Goal: Task Accomplishment & Management: Use online tool/utility

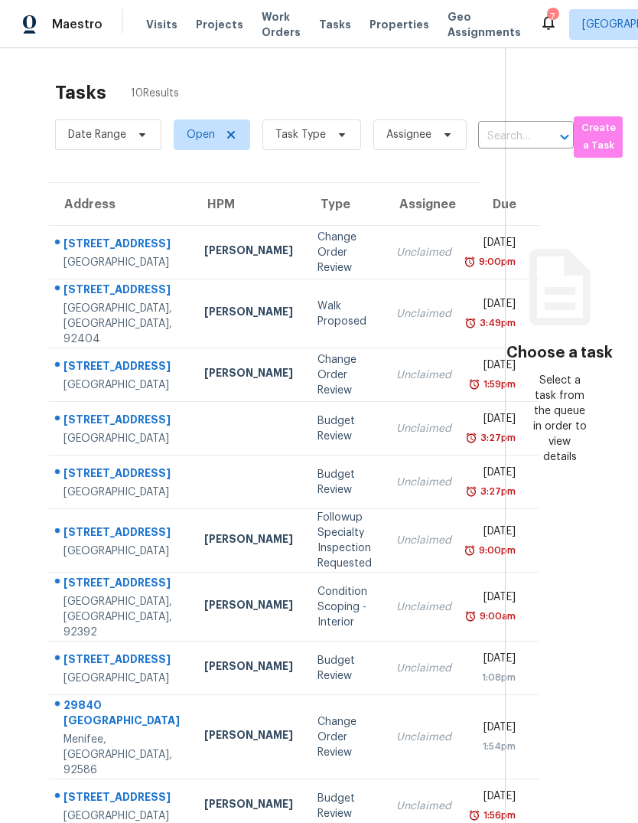
scroll to position [-7, 0]
click at [161, 19] on span "Visits" at bounding box center [161, 24] width 31 height 15
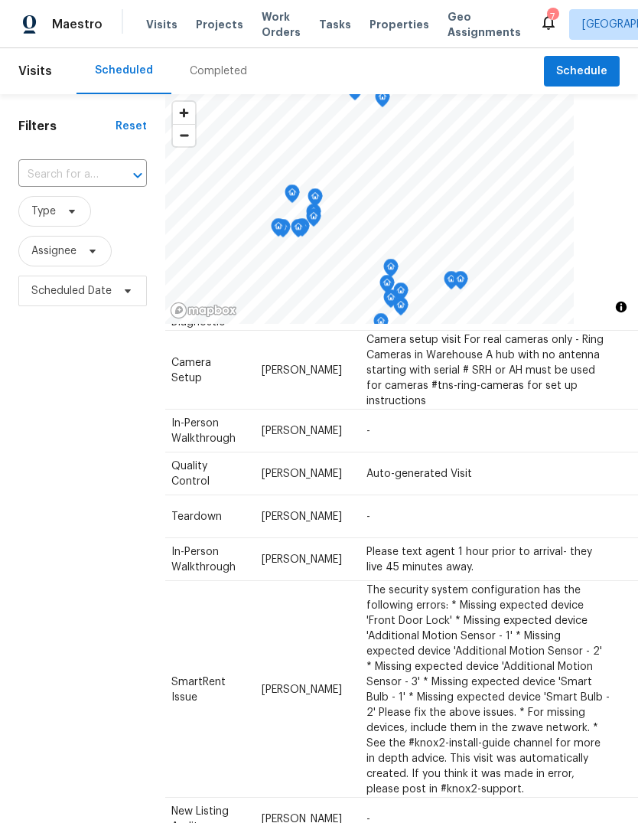
scroll to position [99, 133]
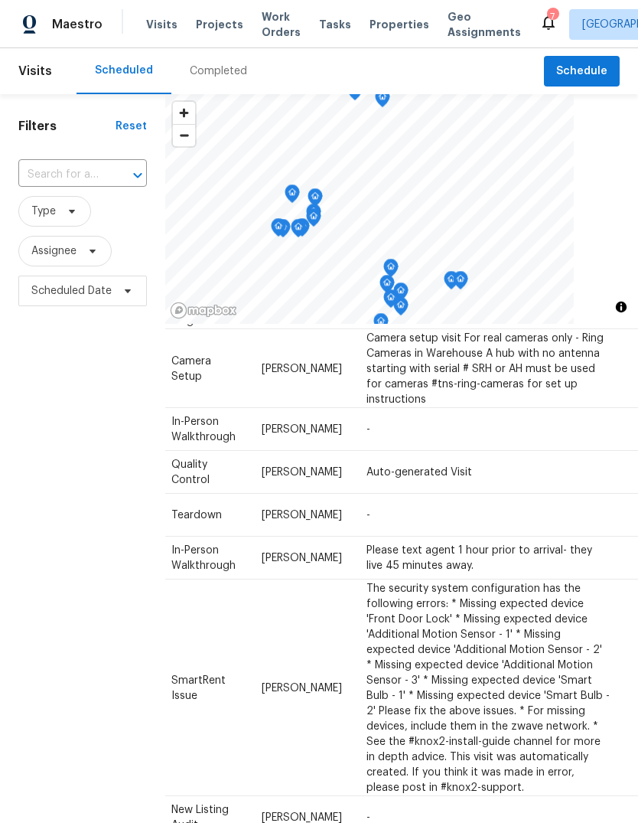
click at [0, 0] on icon at bounding box center [0, 0] width 0 height 0
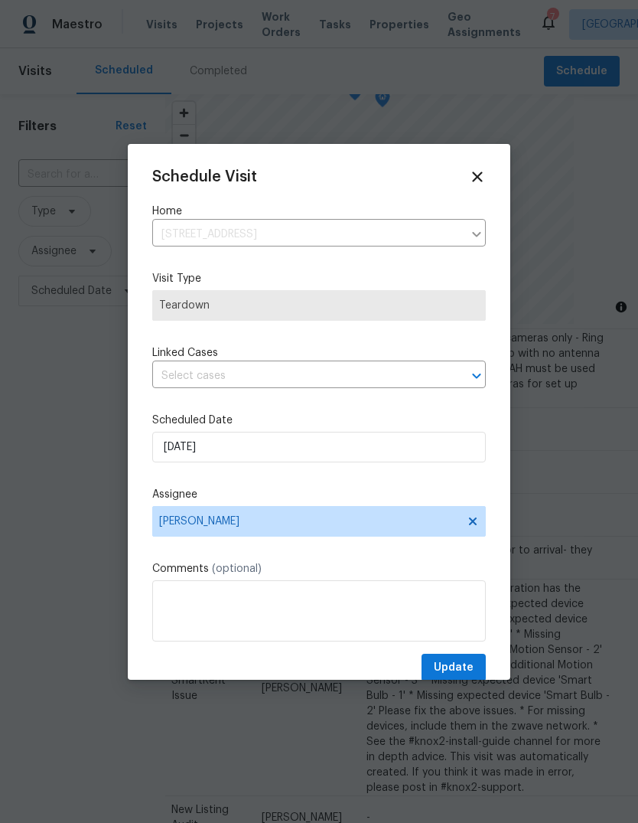
click at [605, 572] on div at bounding box center [319, 411] width 638 height 823
click at [478, 182] on icon at bounding box center [477, 176] width 17 height 17
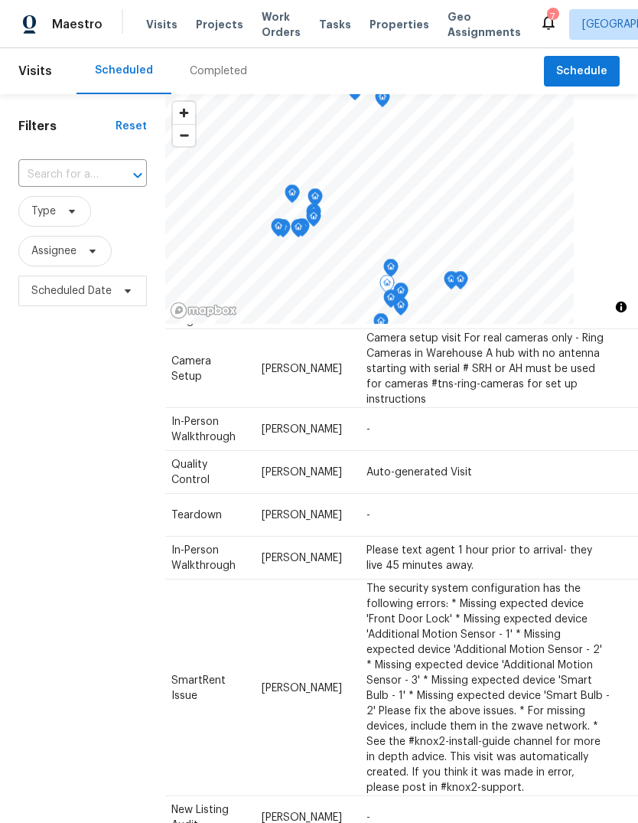
click at [0, 0] on icon at bounding box center [0, 0] width 0 height 0
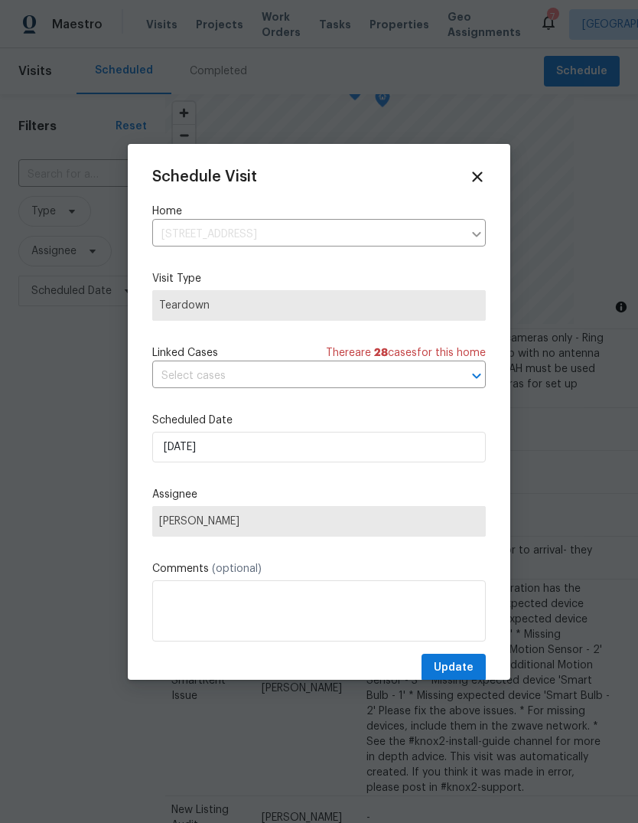
click at [606, 572] on div at bounding box center [319, 411] width 638 height 823
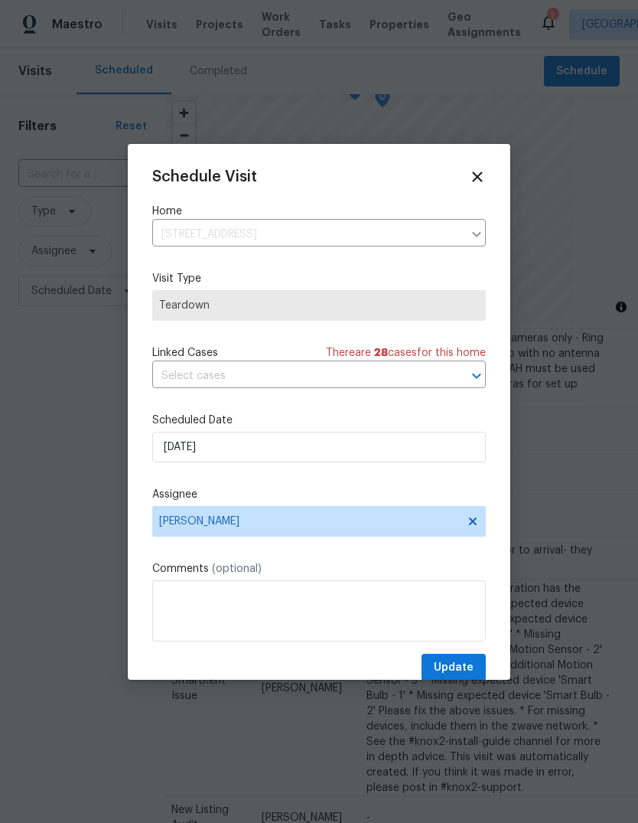
click at [477, 180] on icon at bounding box center [477, 176] width 17 height 17
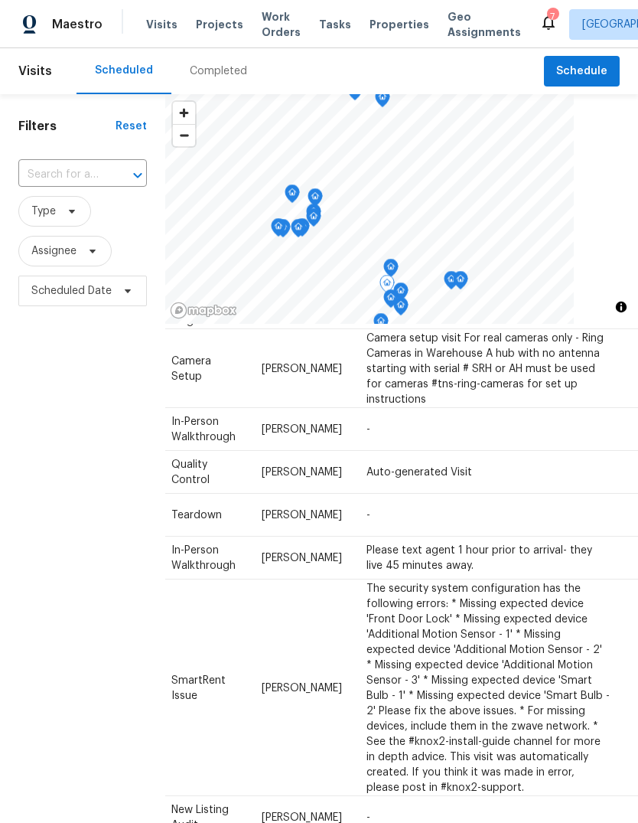
click at [0, 0] on icon at bounding box center [0, 0] width 0 height 0
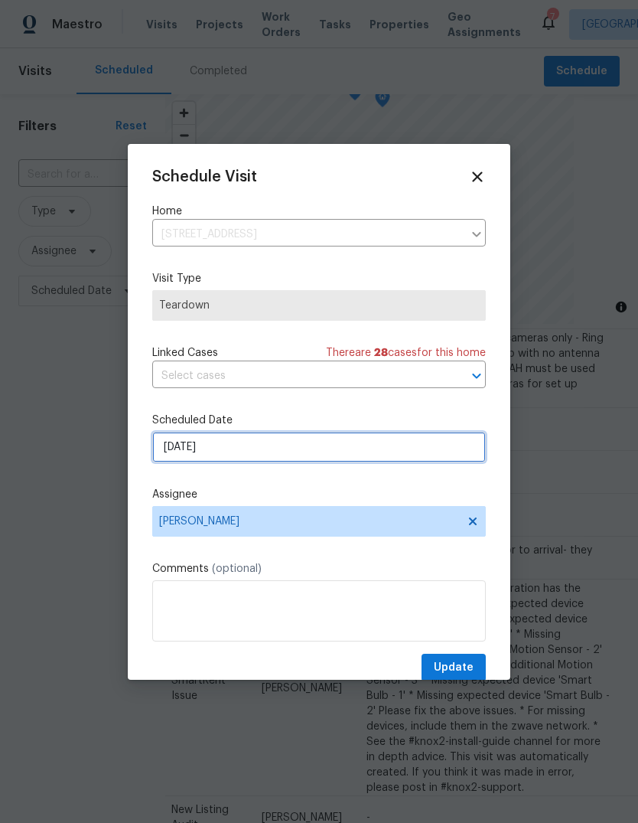
click at [270, 448] on input "[DATE]" at bounding box center [319, 447] width 334 height 31
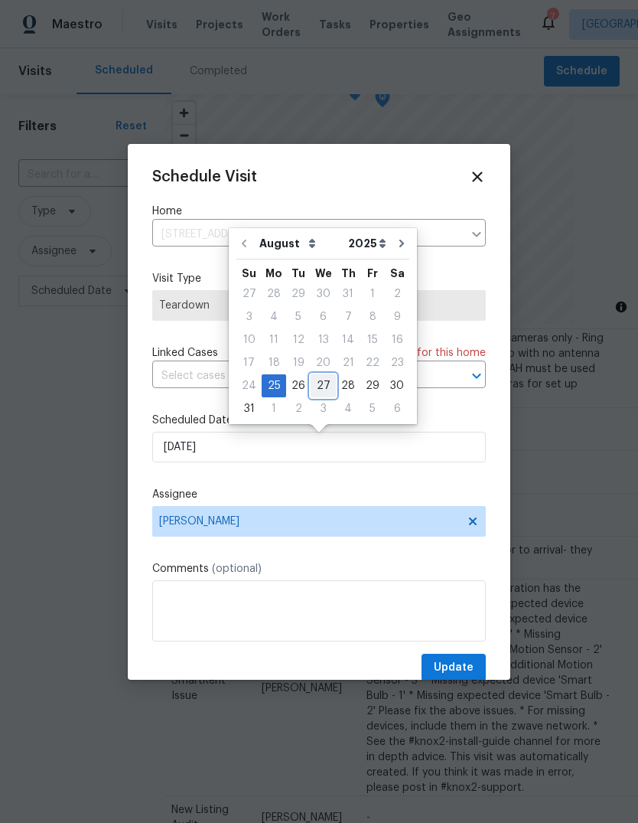
click at [325, 388] on div "27" at bounding box center [323, 385] width 25 height 21
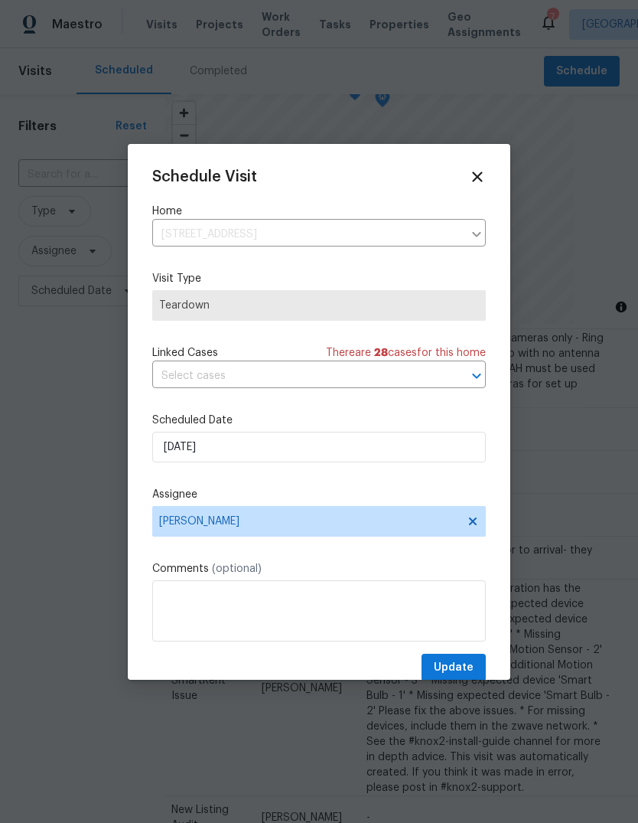
type input "[DATE]"
click at [463, 673] on span "Update" at bounding box center [454, 667] width 40 height 19
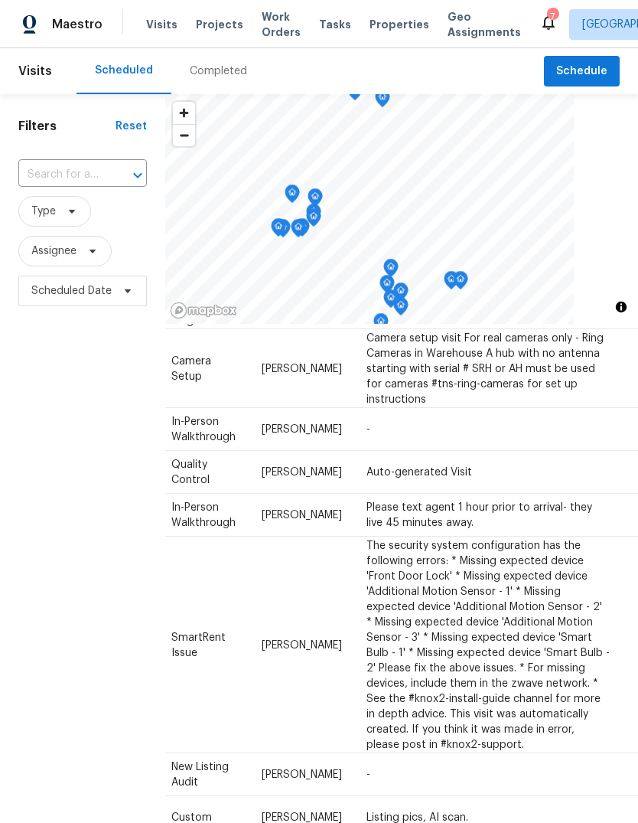
click at [393, 28] on span "Properties" at bounding box center [400, 24] width 60 height 15
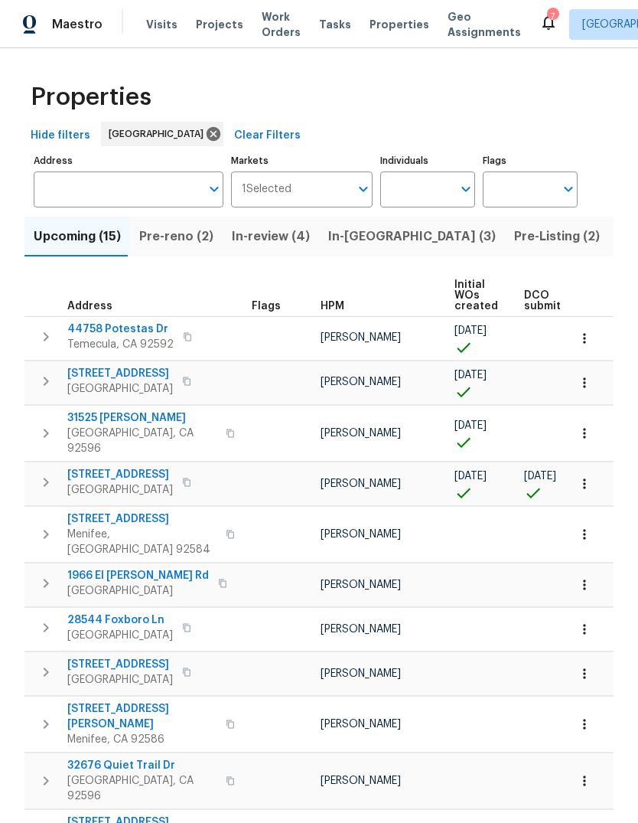
click at [192, 233] on span "Pre-reno (2)" at bounding box center [176, 236] width 74 height 21
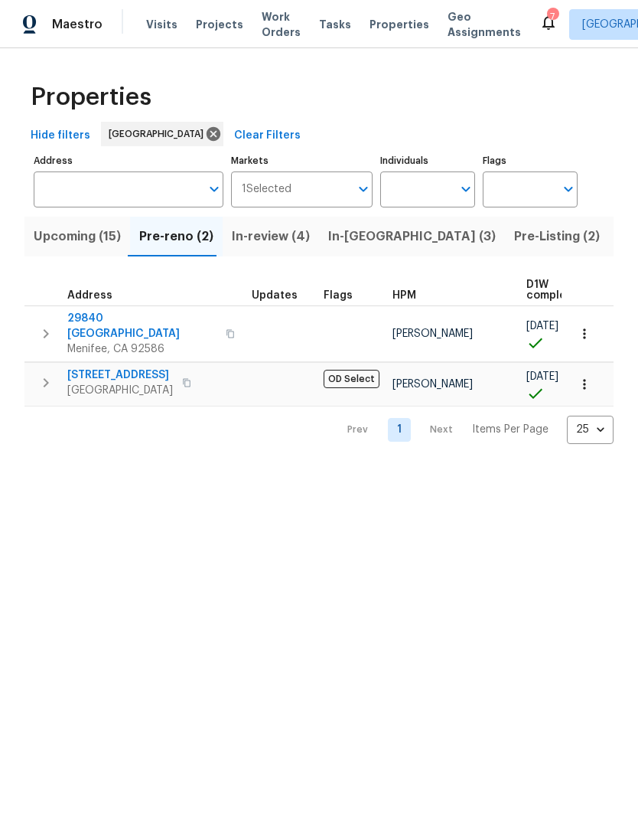
click at [514, 236] on span "Pre-Listing (2)" at bounding box center [557, 236] width 86 height 21
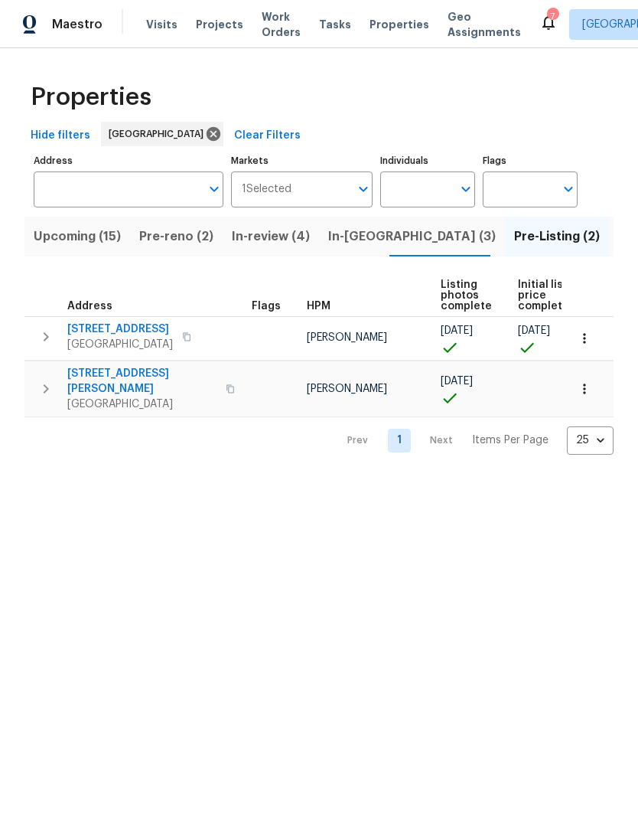
click at [165, 28] on span "Visits" at bounding box center [161, 24] width 31 height 15
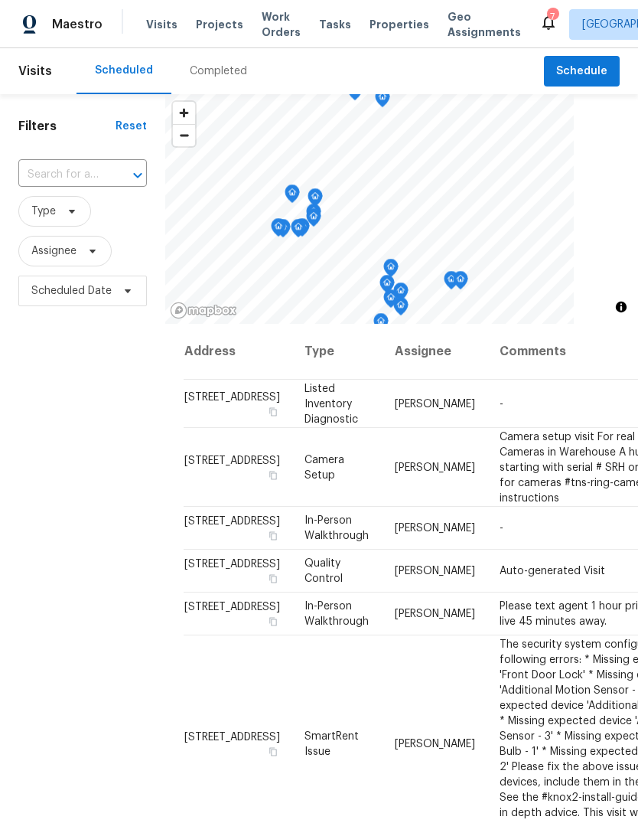
click at [226, 68] on div "Completed" at bounding box center [218, 71] width 57 height 15
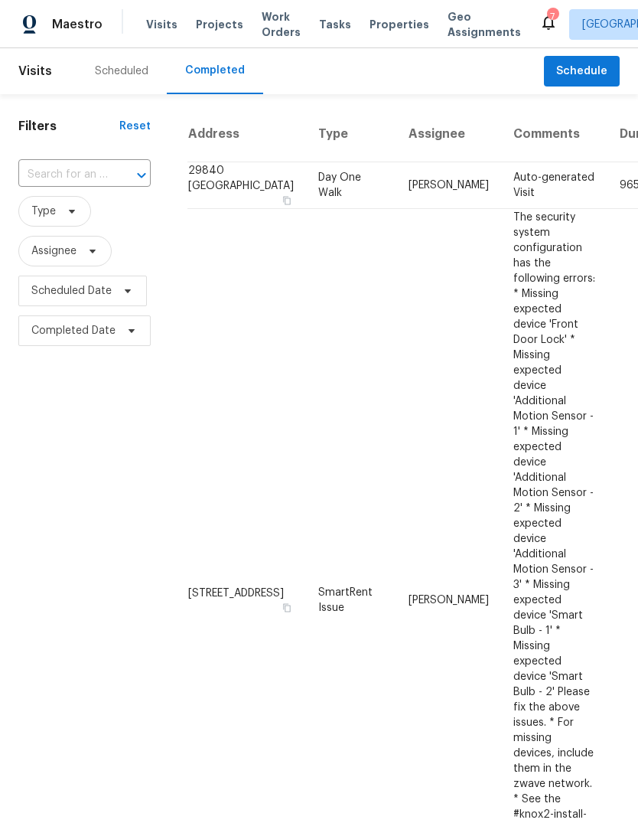
click at [380, 28] on span "Properties" at bounding box center [400, 24] width 60 height 15
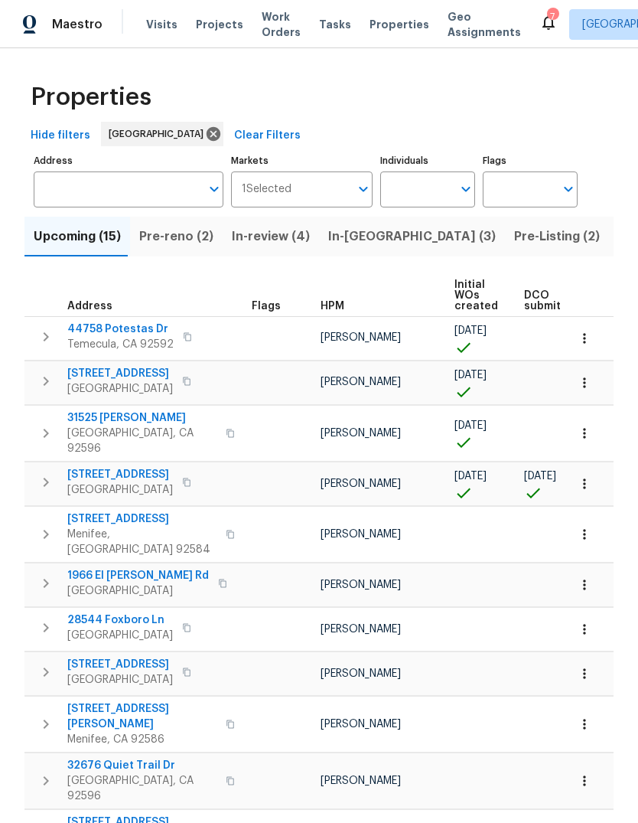
click at [181, 249] on button "Pre-reno (2)" at bounding box center [176, 237] width 93 height 40
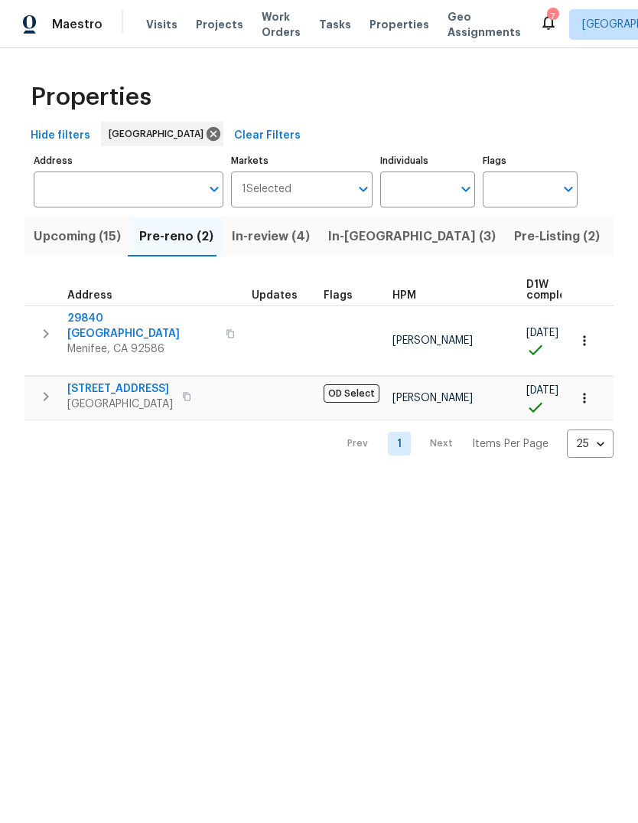
click at [387, 10] on div "Visits Projects Work Orders Tasks Properties Geo Assignments" at bounding box center [342, 24] width 393 height 31
click at [390, 22] on span "Properties" at bounding box center [400, 24] width 60 height 15
click at [160, 18] on span "Visits" at bounding box center [161, 24] width 31 height 15
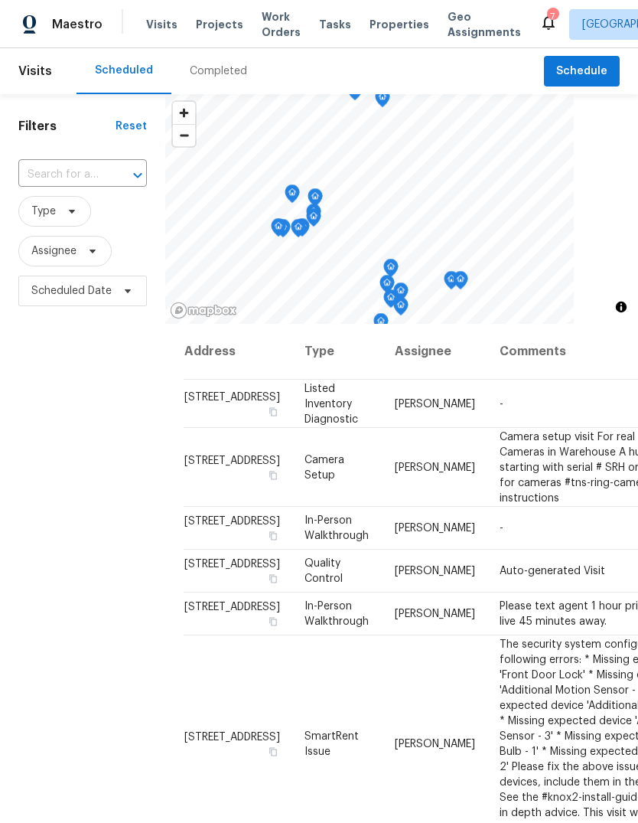
click at [383, 25] on span "Properties" at bounding box center [400, 24] width 60 height 15
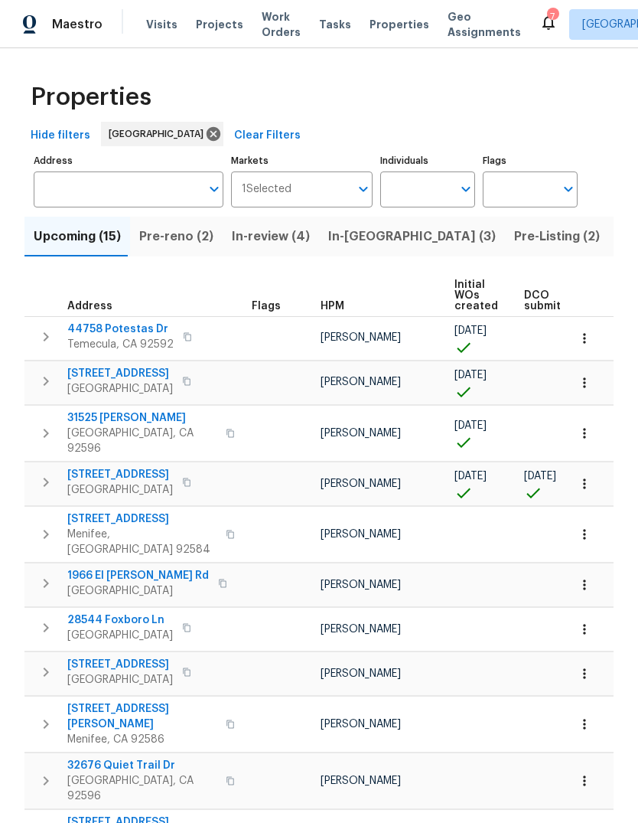
click at [322, 23] on span "Tasks" at bounding box center [335, 24] width 32 height 11
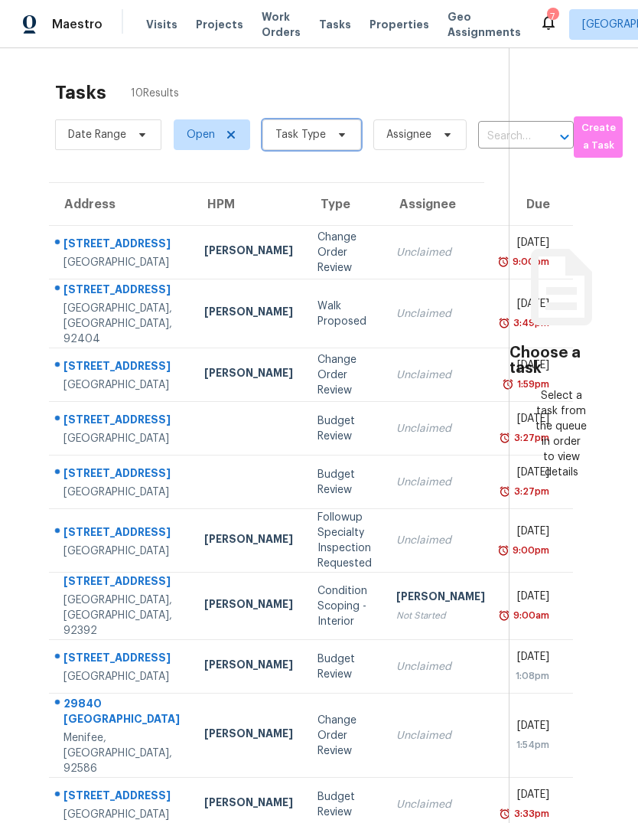
click at [331, 139] on span at bounding box center [339, 135] width 17 height 12
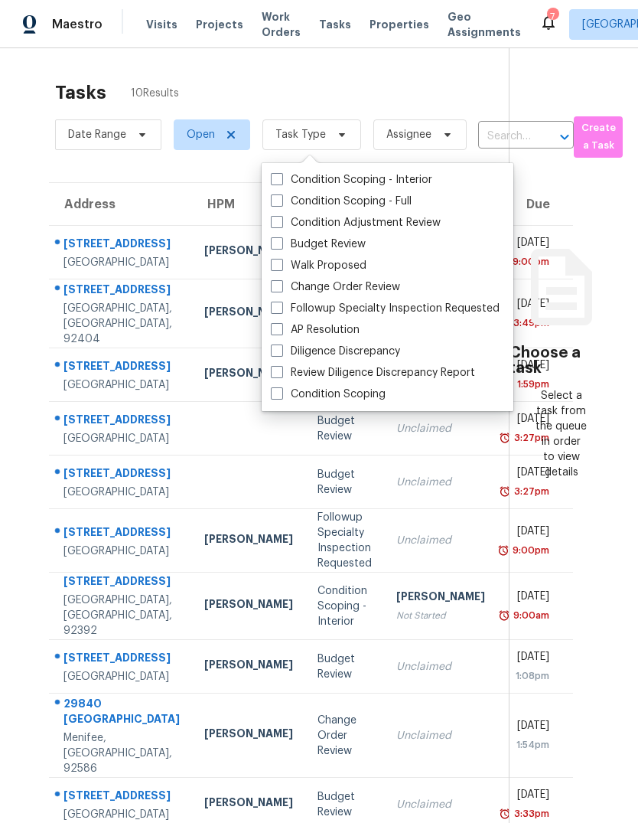
click at [335, 250] on label "Budget Review" at bounding box center [318, 243] width 95 height 15
click at [281, 246] on input "Budget Review" at bounding box center [276, 241] width 10 height 10
checkbox input "true"
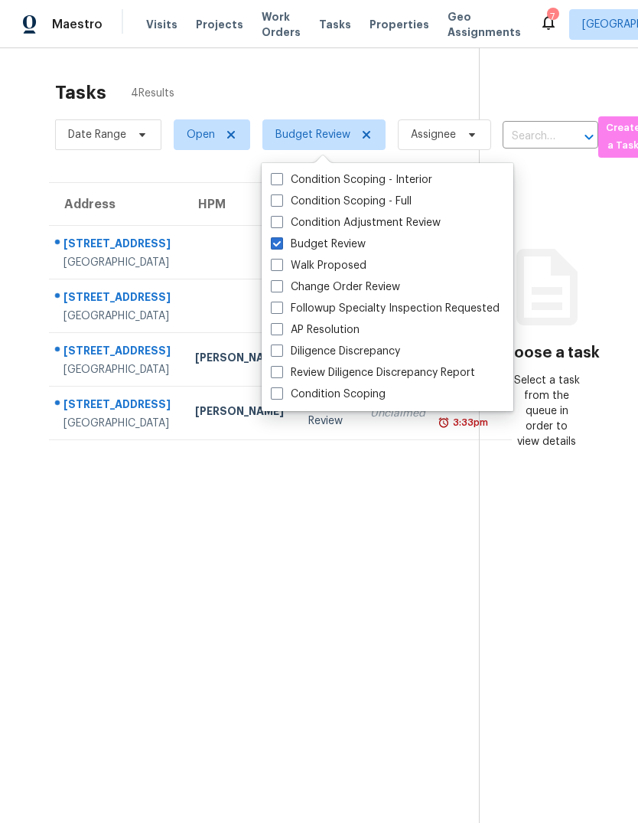
click at [322, 646] on section "Tasks 4 Results Date Range Open Budget Review Assignee ​ Create a Task Address …" at bounding box center [251, 472] width 455 height 798
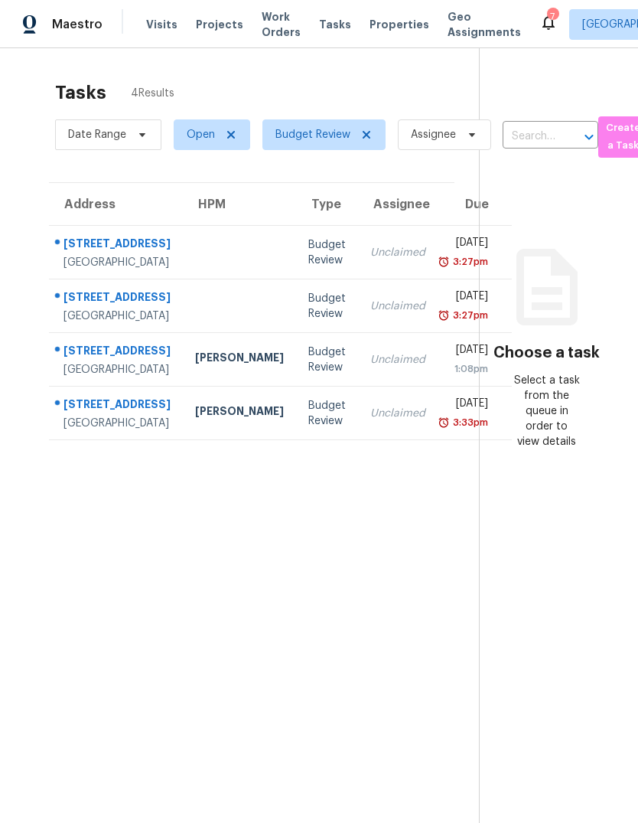
click at [392, 24] on span "Properties" at bounding box center [400, 24] width 60 height 15
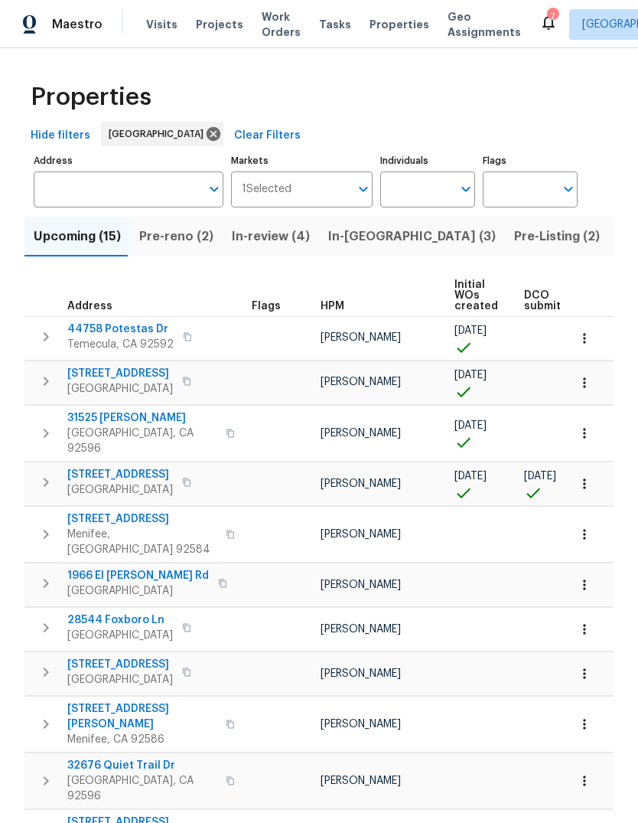
click at [328, 25] on span "Tasks" at bounding box center [335, 24] width 32 height 11
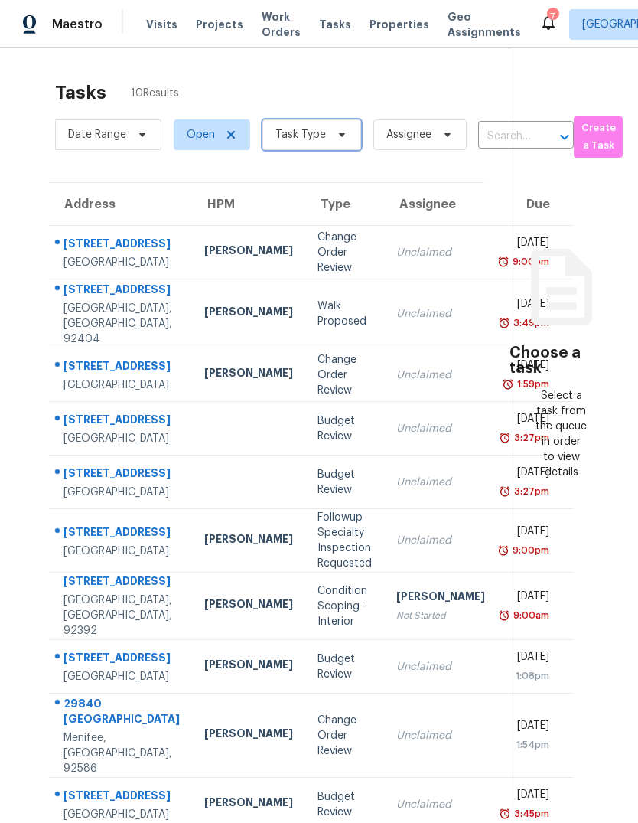
click at [348, 137] on span "Task Type" at bounding box center [311, 134] width 99 height 31
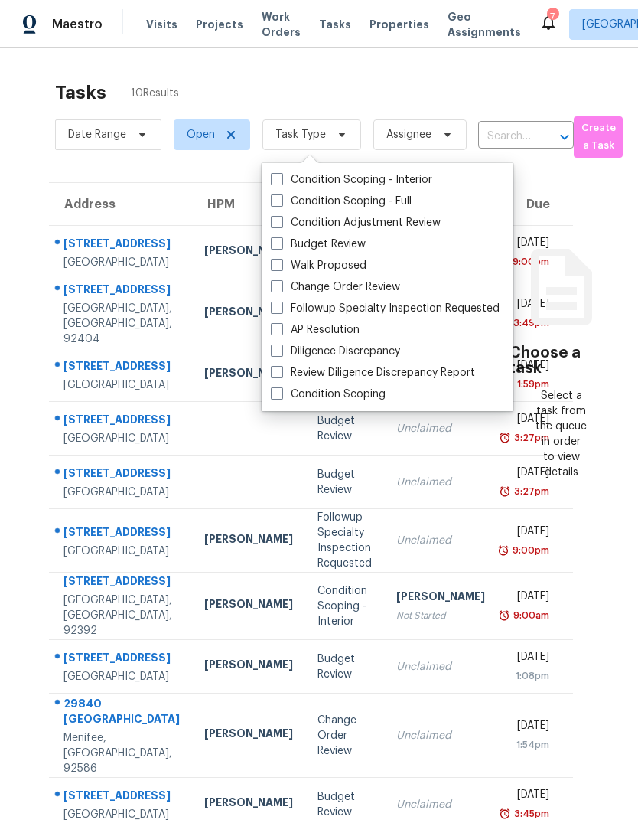
click at [350, 249] on label "Budget Review" at bounding box center [318, 243] width 95 height 15
click at [281, 246] on input "Budget Review" at bounding box center [276, 241] width 10 height 10
checkbox input "true"
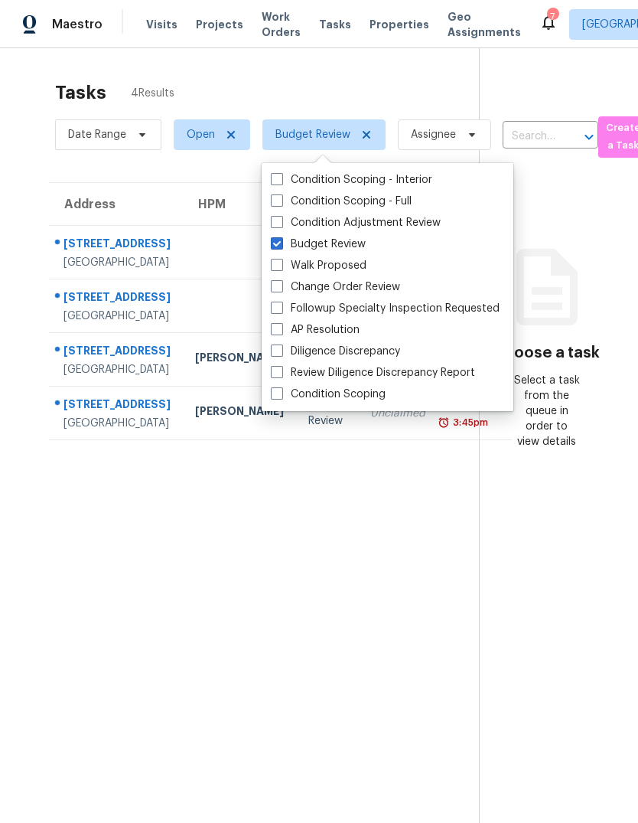
click at [204, 603] on section "Tasks 4 Results Date Range Open Budget Review Assignee ​ Create a Task Address …" at bounding box center [251, 472] width 455 height 798
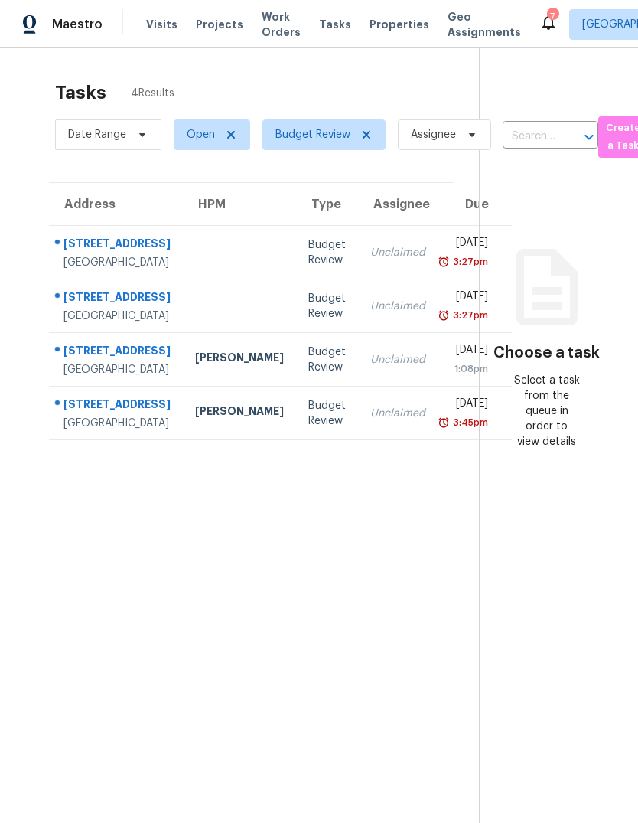
click at [215, 21] on span "Projects" at bounding box center [219, 24] width 47 height 15
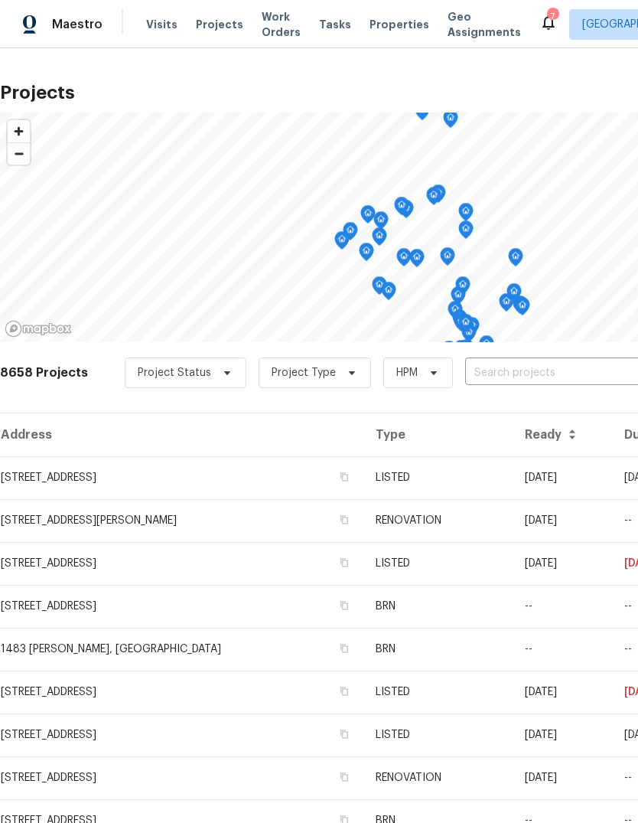
click at [321, 26] on span "Tasks" at bounding box center [335, 24] width 32 height 11
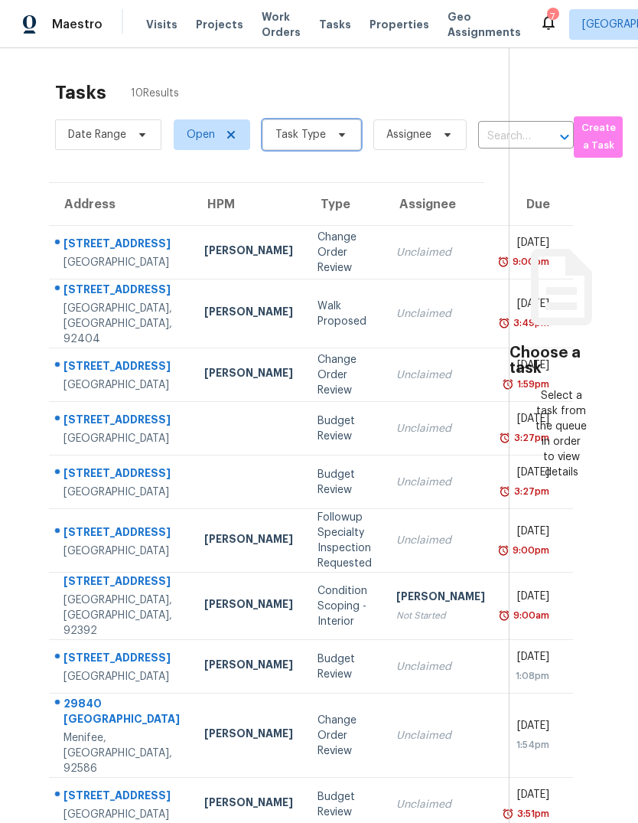
click at [331, 141] on span at bounding box center [339, 135] width 17 height 12
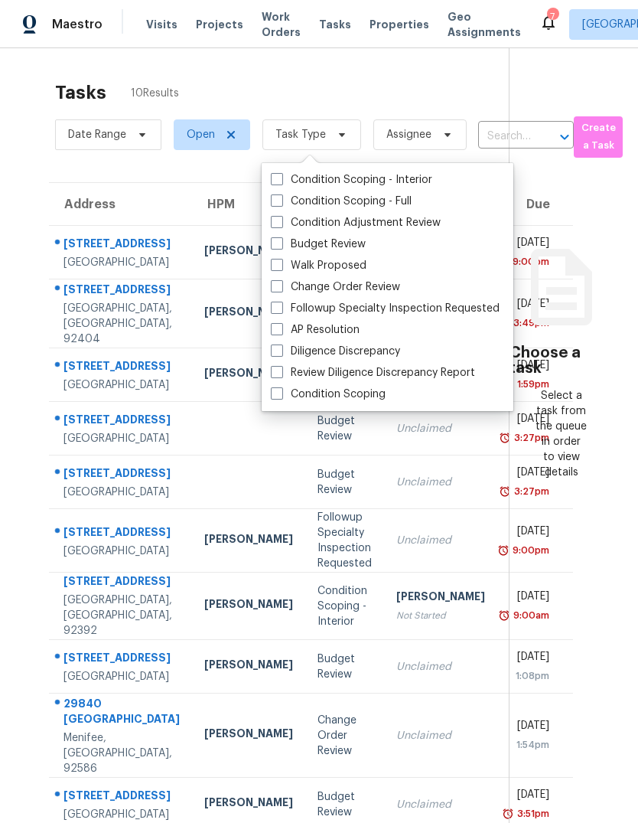
click at [347, 246] on label "Budget Review" at bounding box center [318, 243] width 95 height 15
click at [281, 246] on input "Budget Review" at bounding box center [276, 241] width 10 height 10
checkbox input "true"
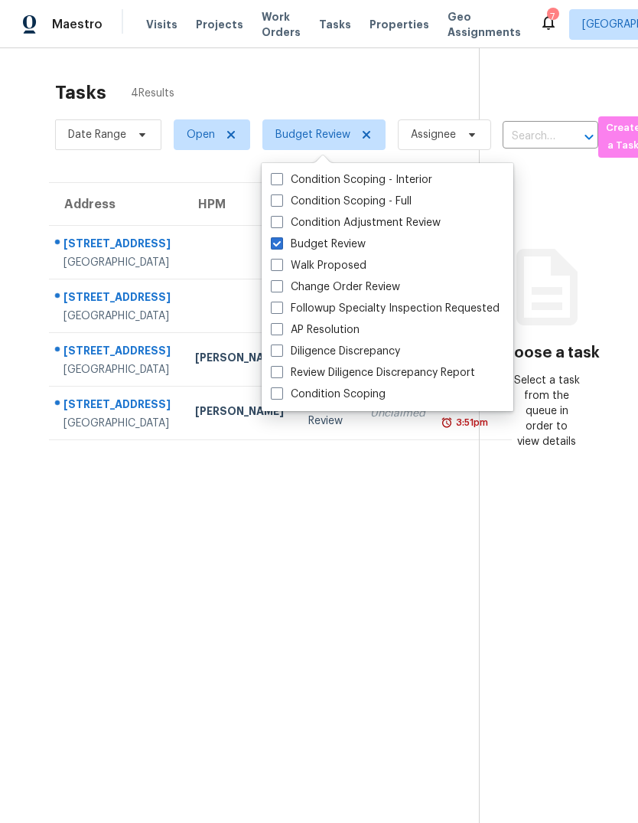
click at [359, 655] on section "Tasks 4 Results Date Range Open Budget Review Assignee ​ Create a Task Address …" at bounding box center [251, 472] width 455 height 798
